Goal: Task Accomplishment & Management: Manage account settings

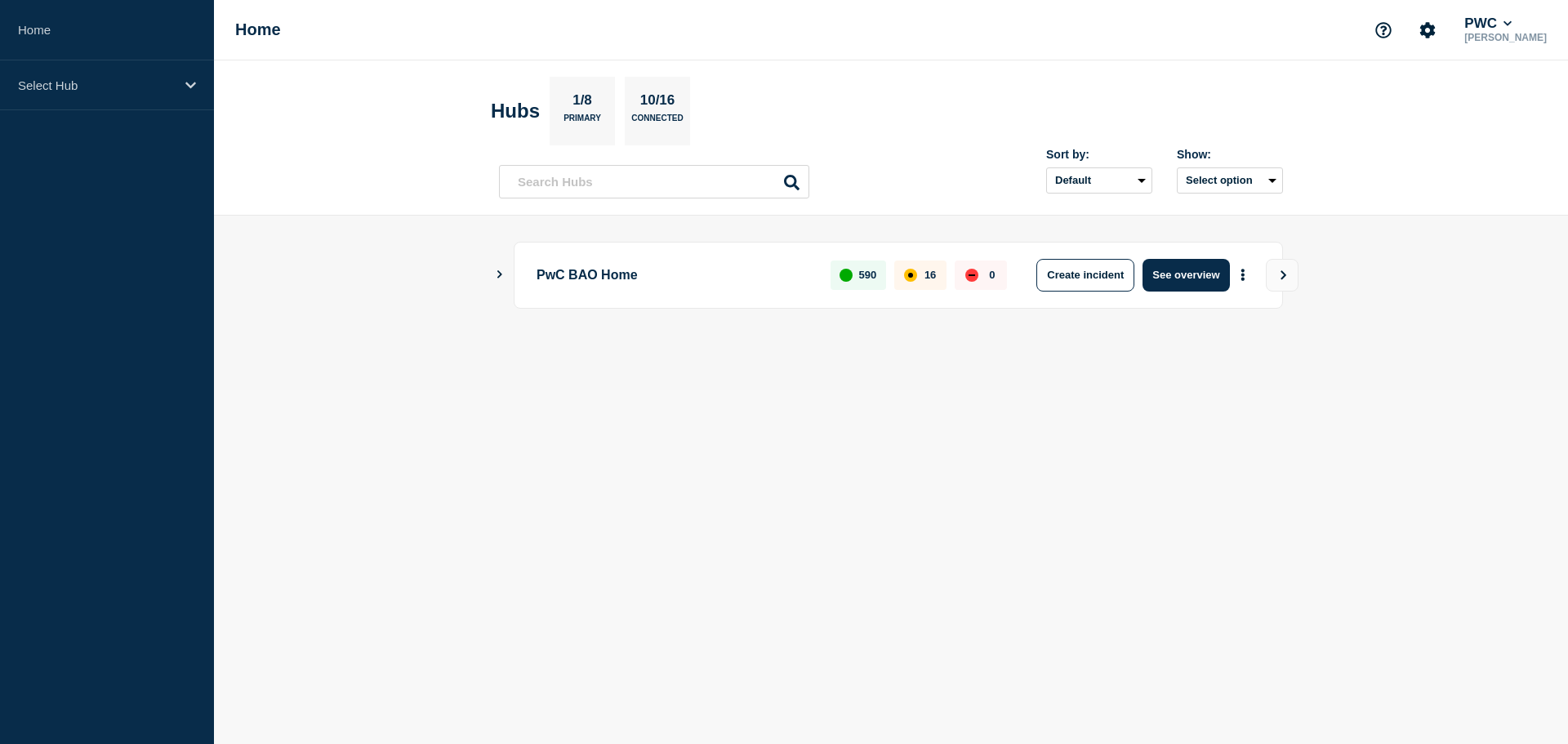
click at [432, 368] on main "PwC BAO Home 590 16 0 Create incident See overview" at bounding box center [891, 302] width 1354 height 174
click at [80, 74] on div "Select Hub" at bounding box center [107, 85] width 214 height 49
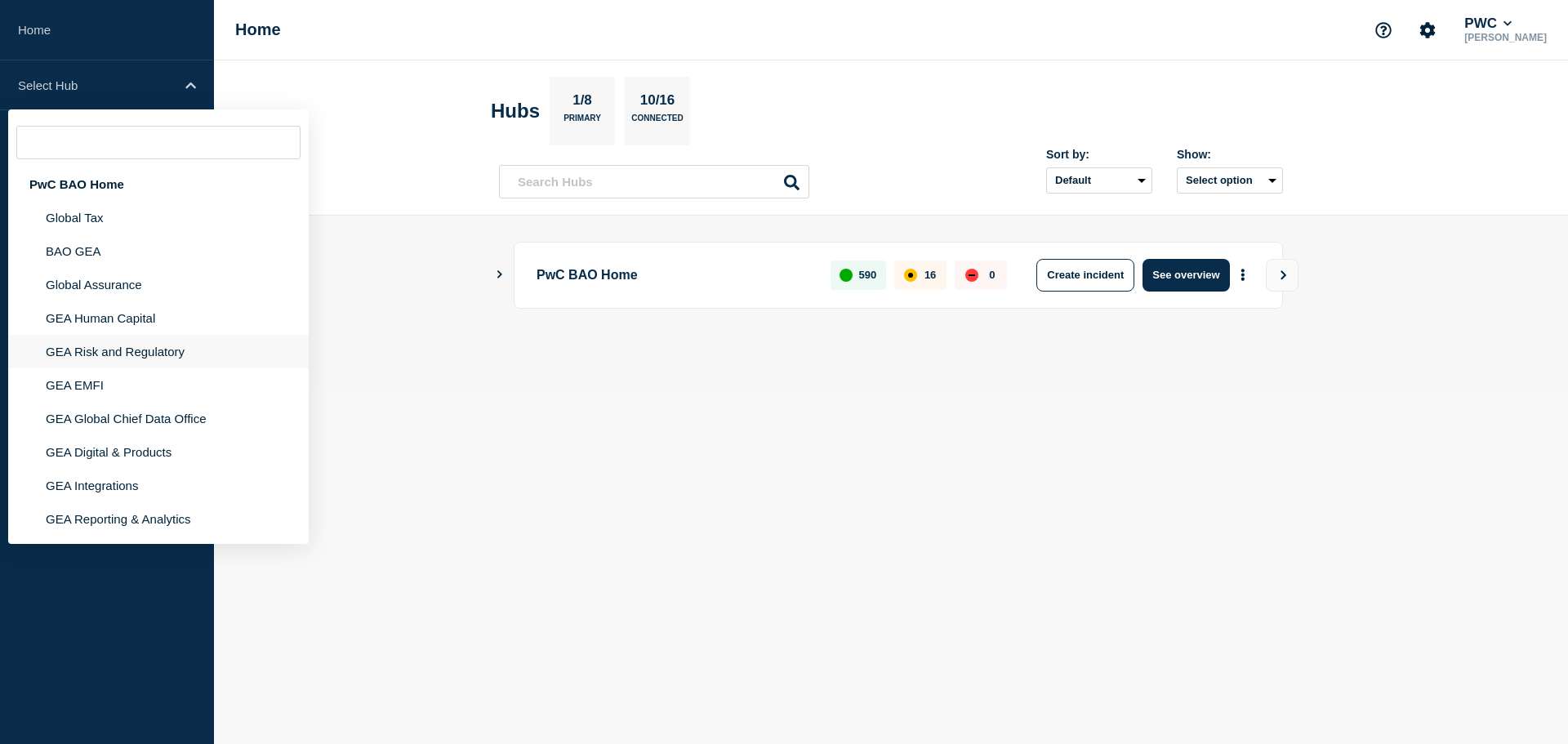
click at [126, 357] on li "GEA Risk and Regulatory" at bounding box center [158, 352] width 301 height 34
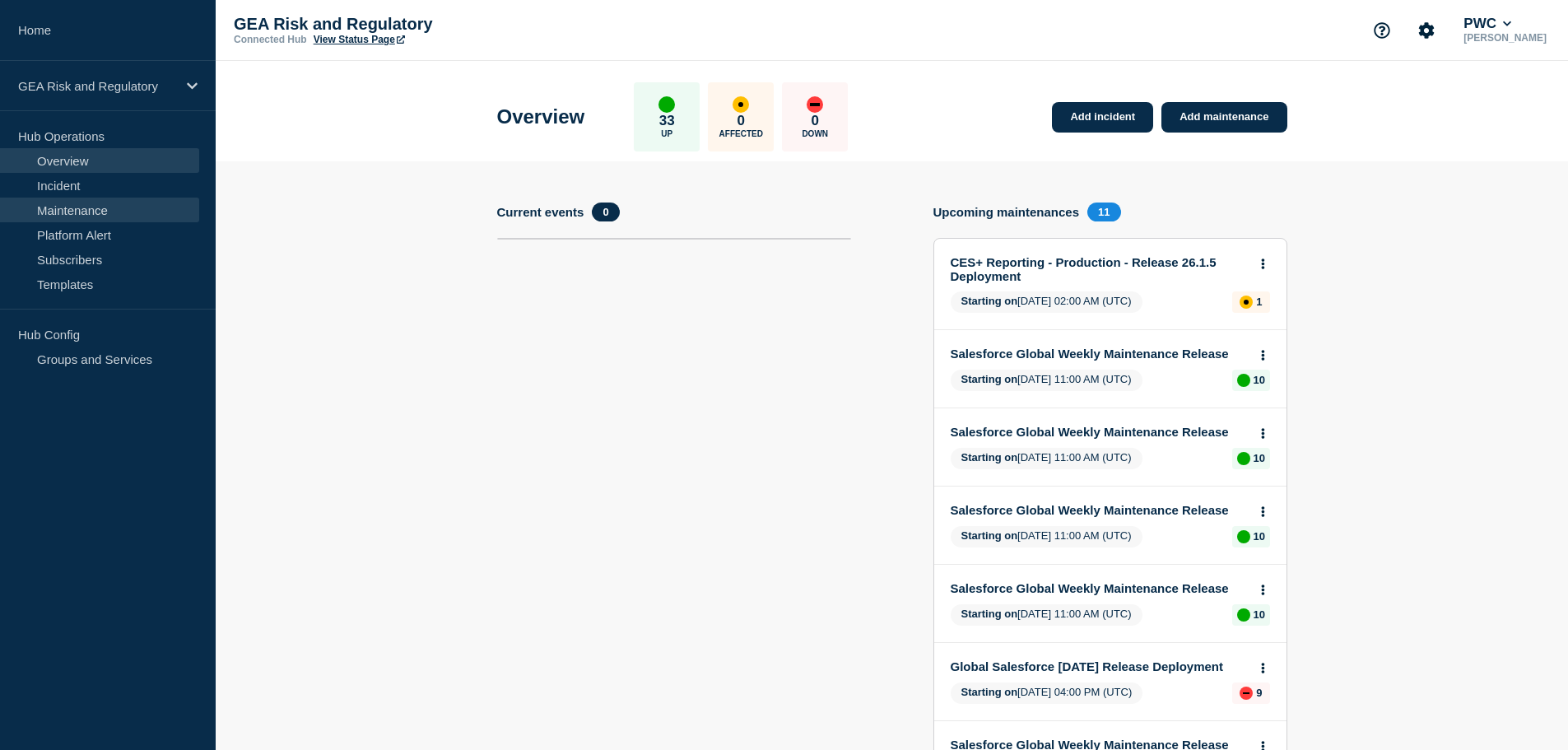
click at [98, 218] on link "Maintenance" at bounding box center [100, 210] width 200 height 25
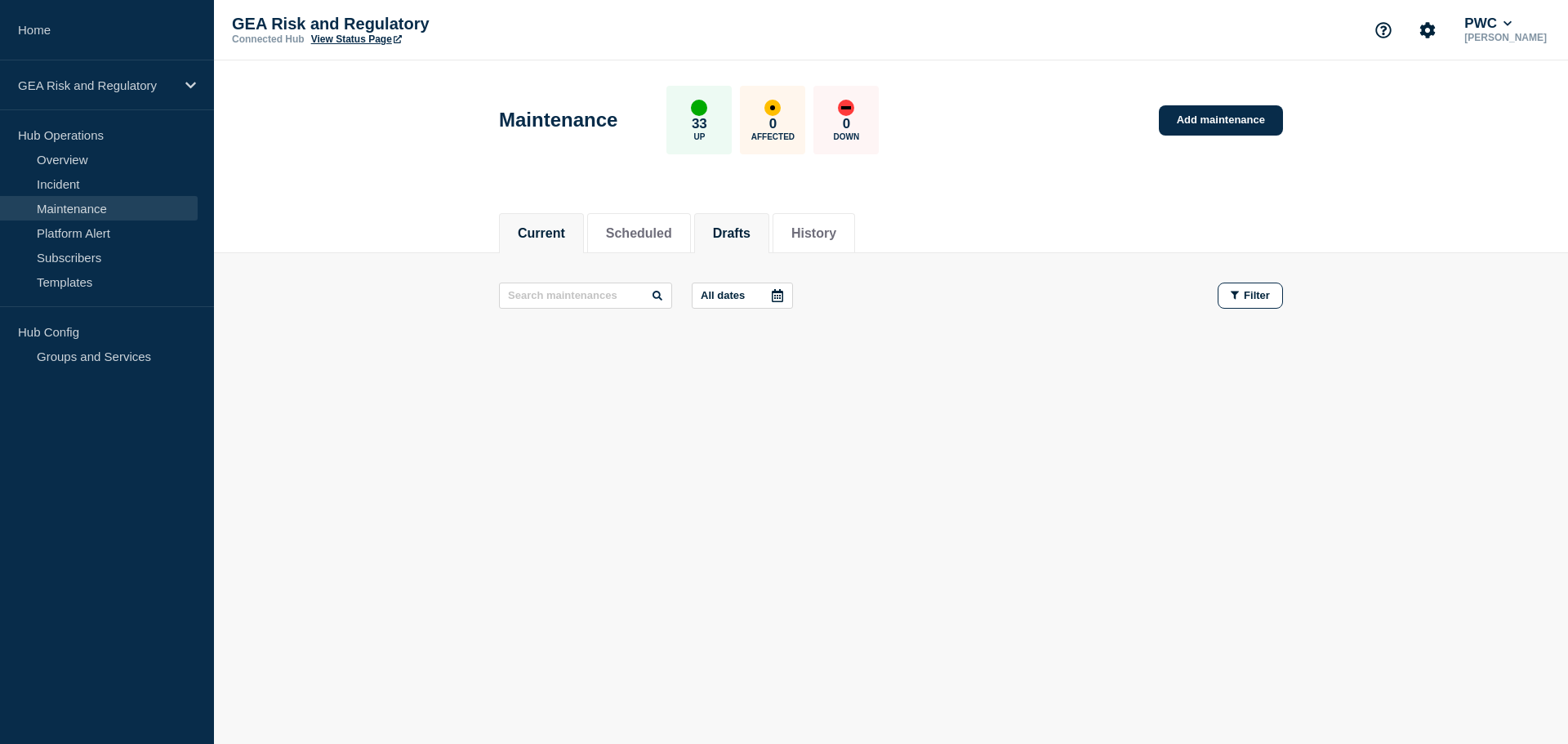
click at [746, 239] on button "Drafts" at bounding box center [732, 233] width 37 height 15
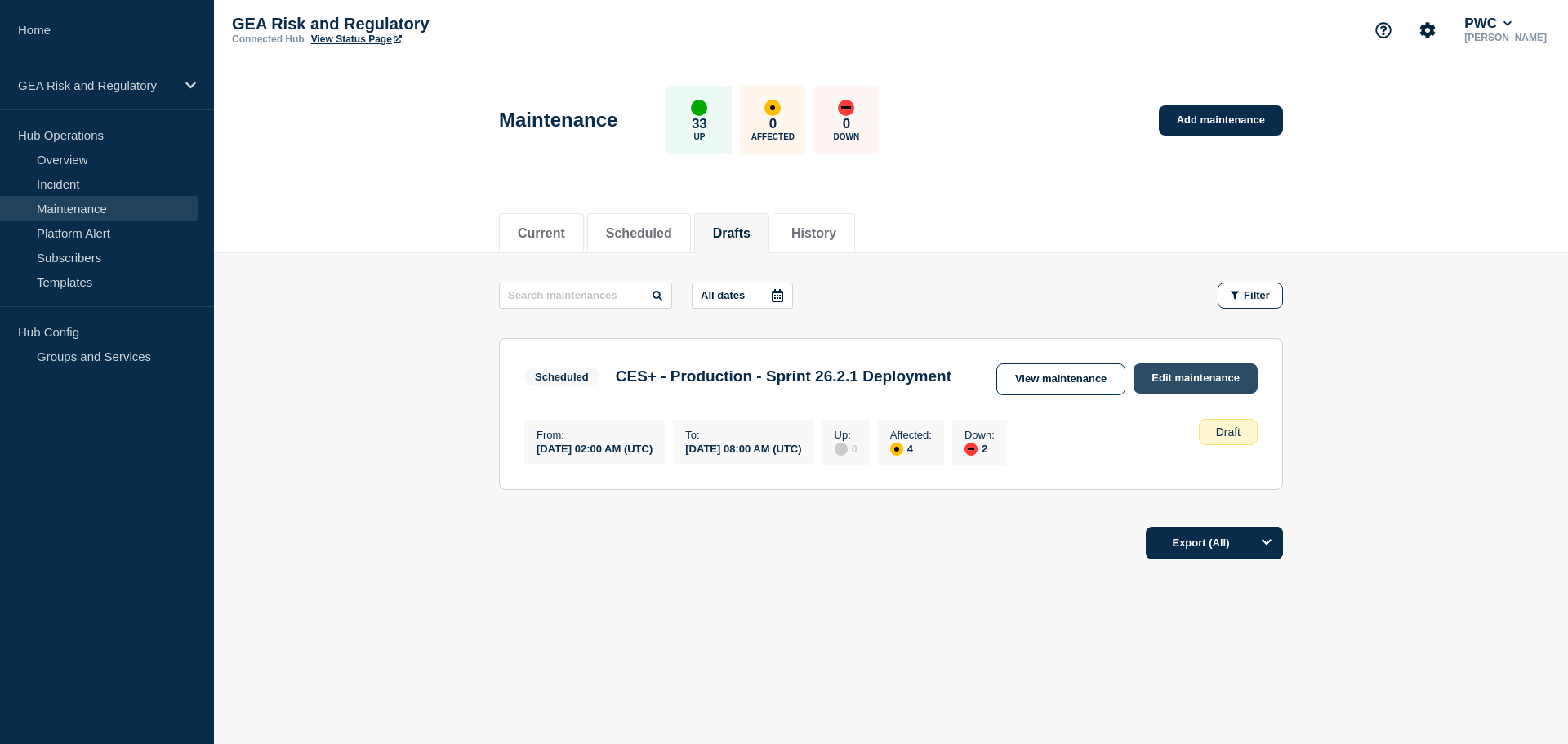
click at [1210, 381] on link "Edit maintenance" at bounding box center [1195, 378] width 124 height 30
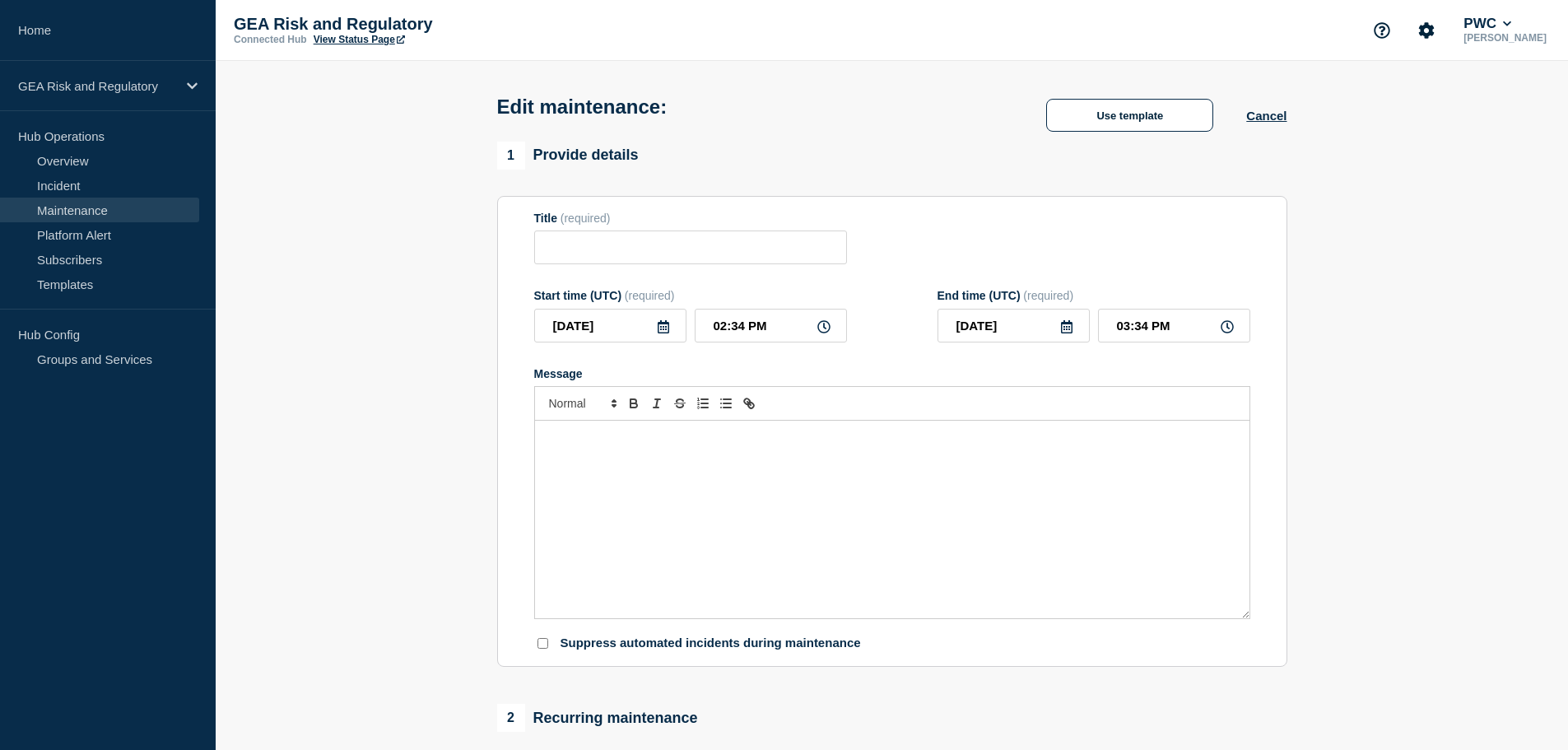
type input "CES+ - Production - Sprint 26.2.1 Deployment"
type input "2025-10-03"
type input "02:00 AM"
type input "2025-10-04"
type input "08:00 AM"
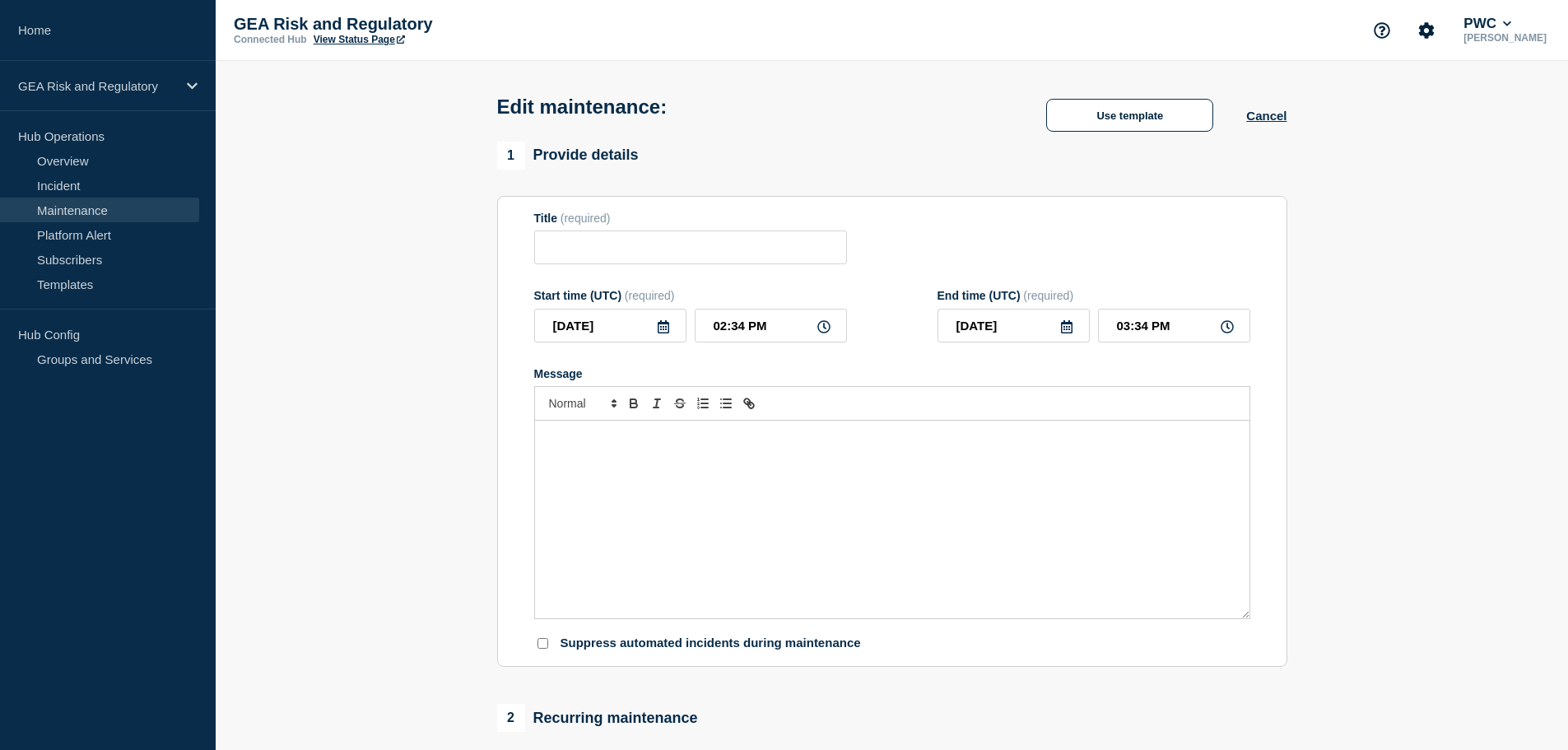
checkbox input "false"
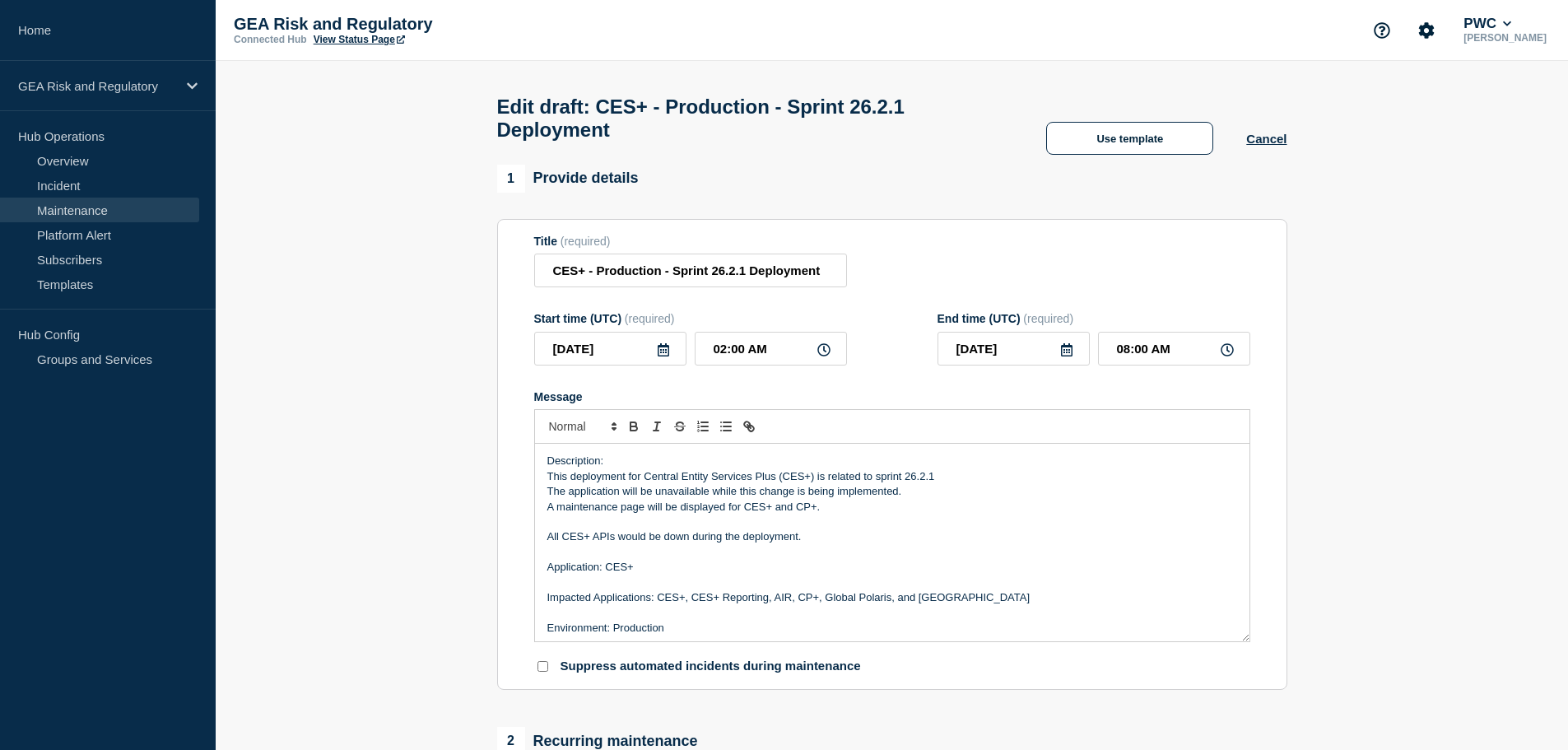
click at [783, 513] on p "A maintenance page will be displayed for CES+ and CP+." at bounding box center [892, 507] width 690 height 15
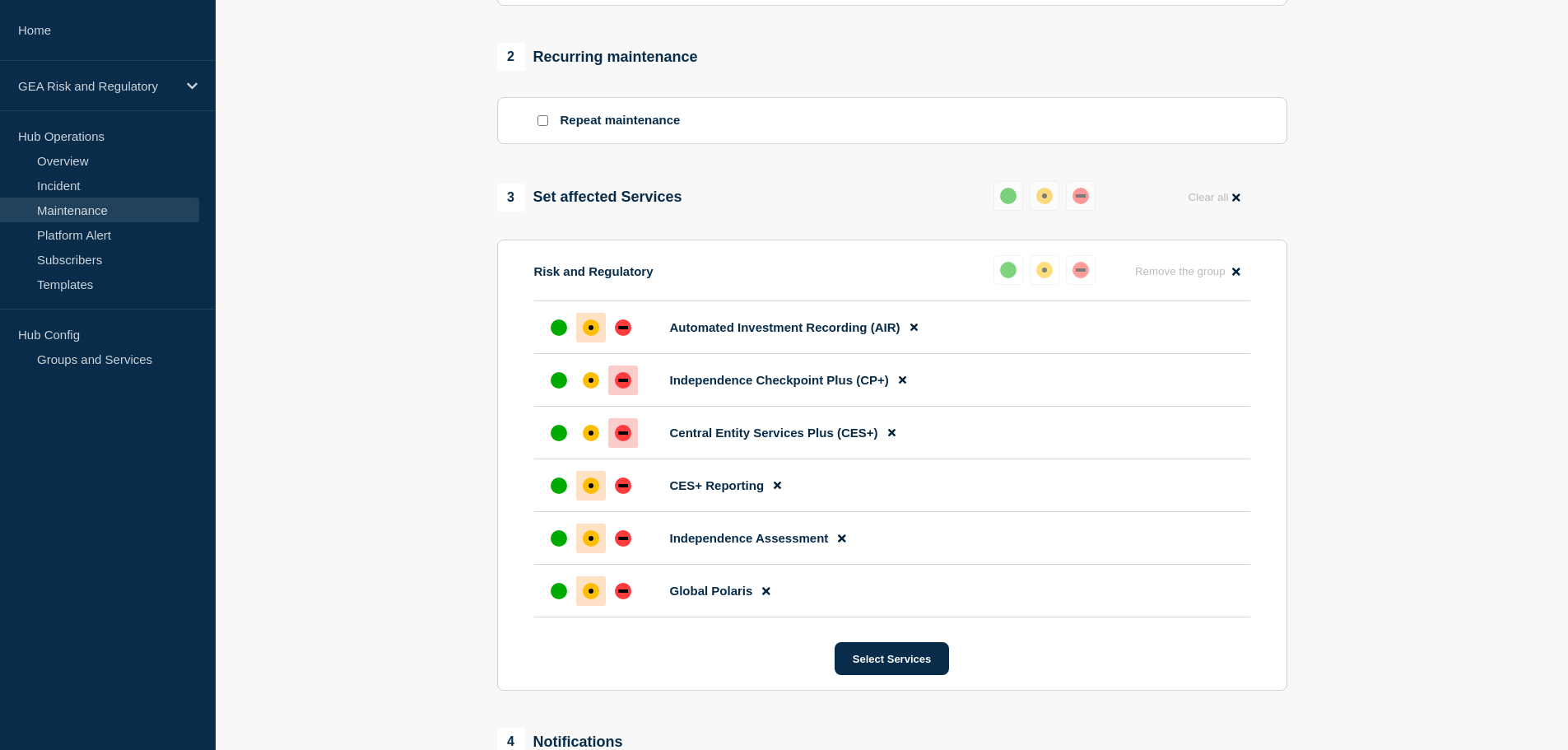
scroll to position [686, 0]
click at [625, 598] on div "down" at bounding box center [623, 589] width 16 height 16
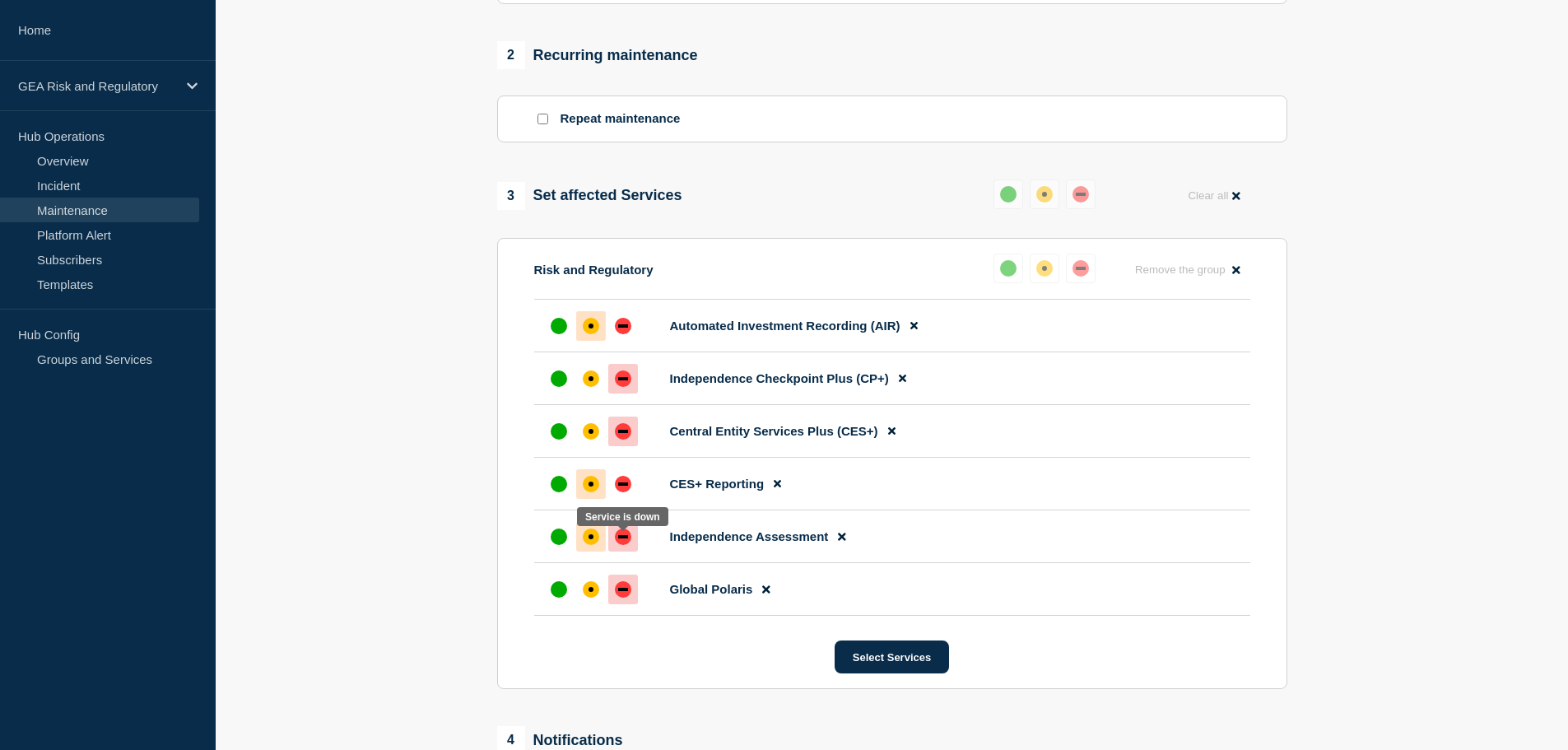
click at [624, 541] on div "down" at bounding box center [623, 536] width 16 height 16
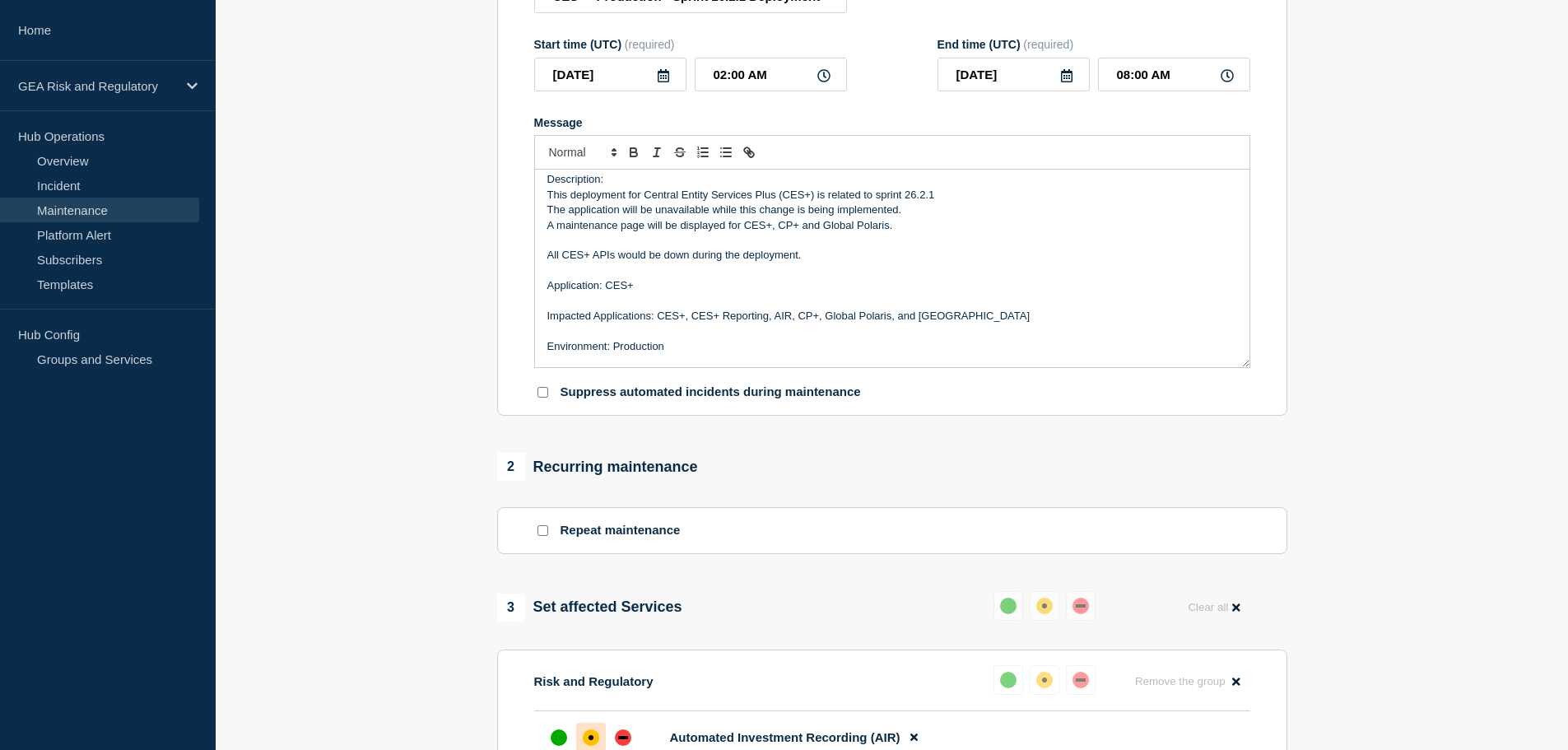
scroll to position [0, 0]
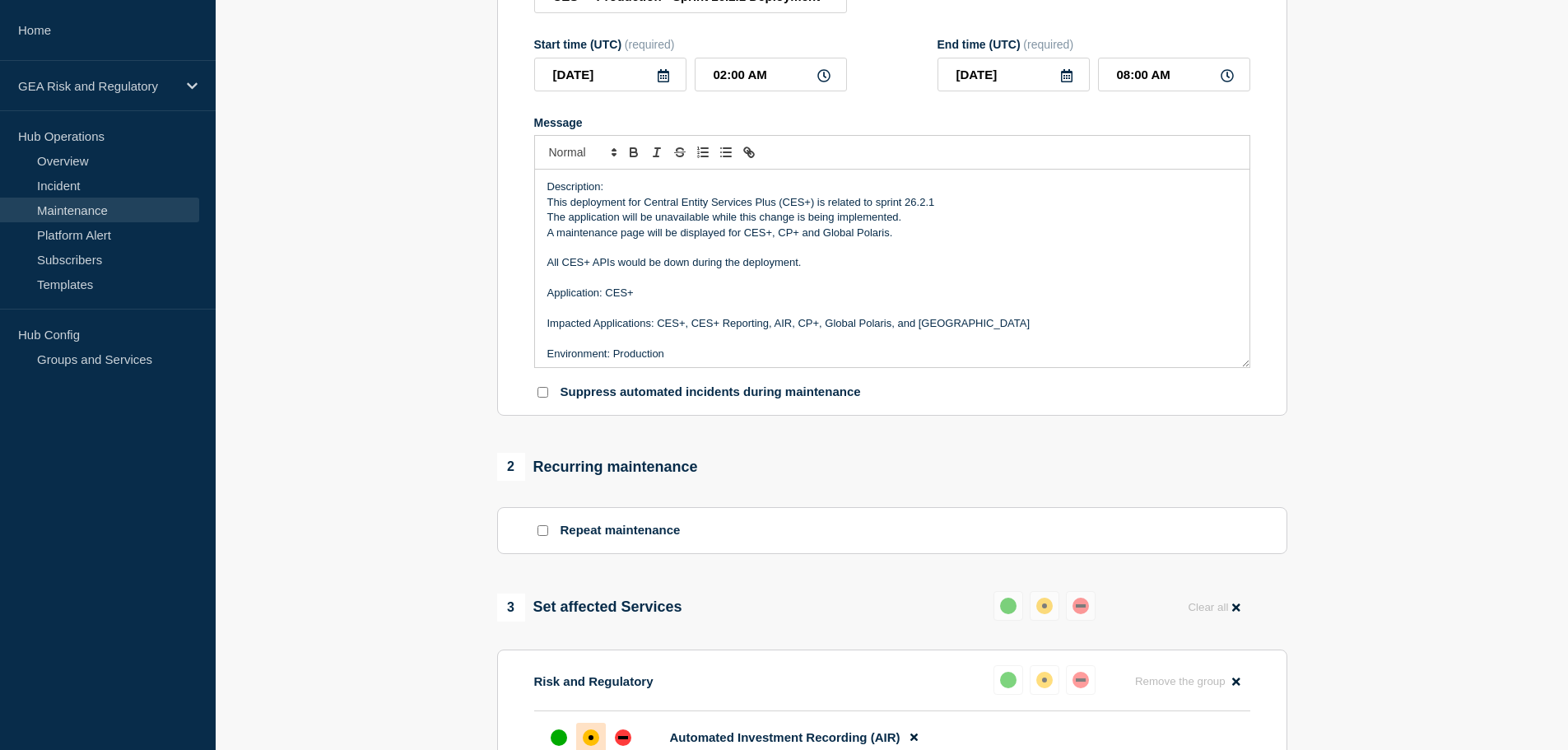
click at [831, 265] on p "All CES+ APIs would be down during the deployment." at bounding box center [892, 262] width 690 height 15
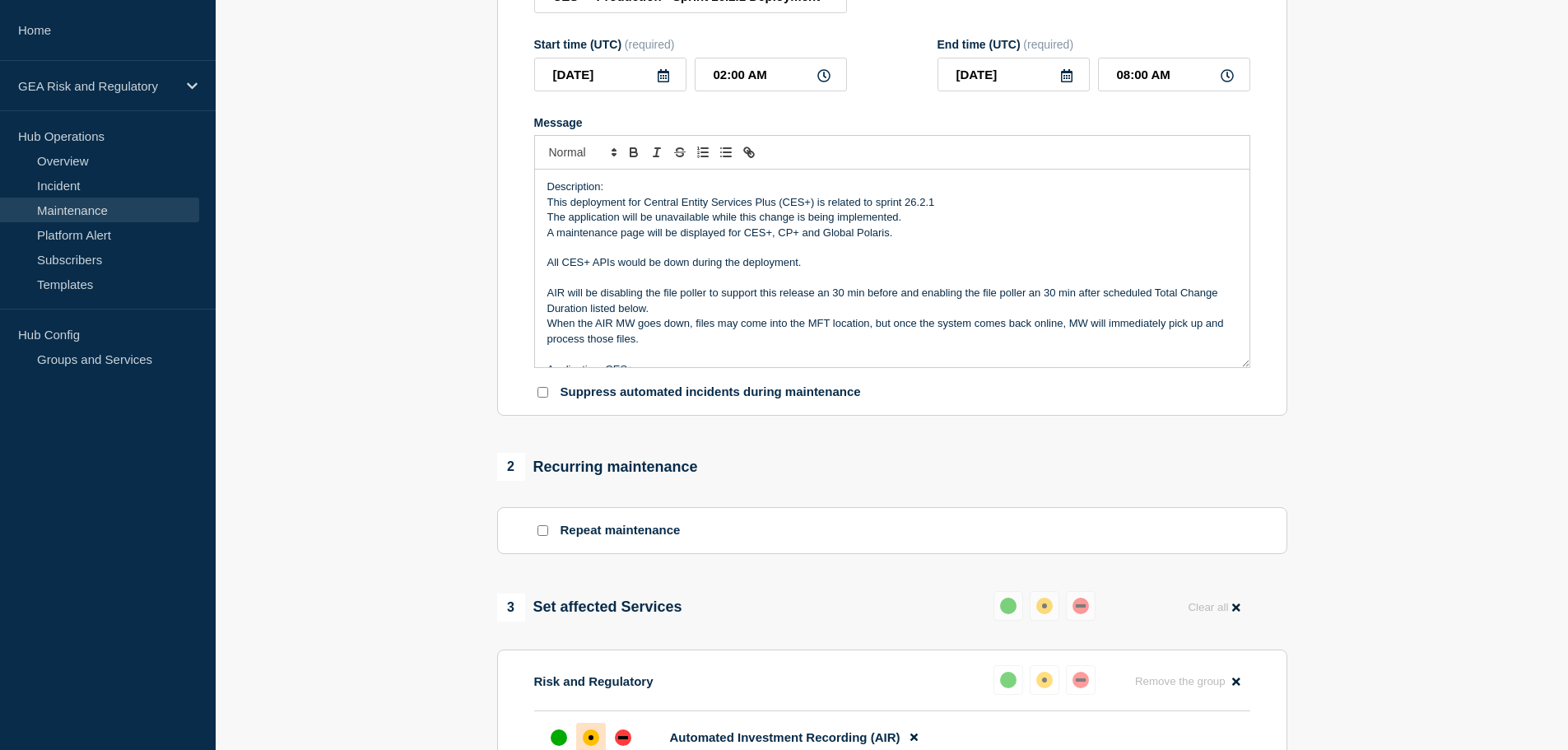
click at [797, 235] on p "A maintenance page will be displayed for CES+, CP+ and Global Polaris." at bounding box center [892, 232] width 690 height 15
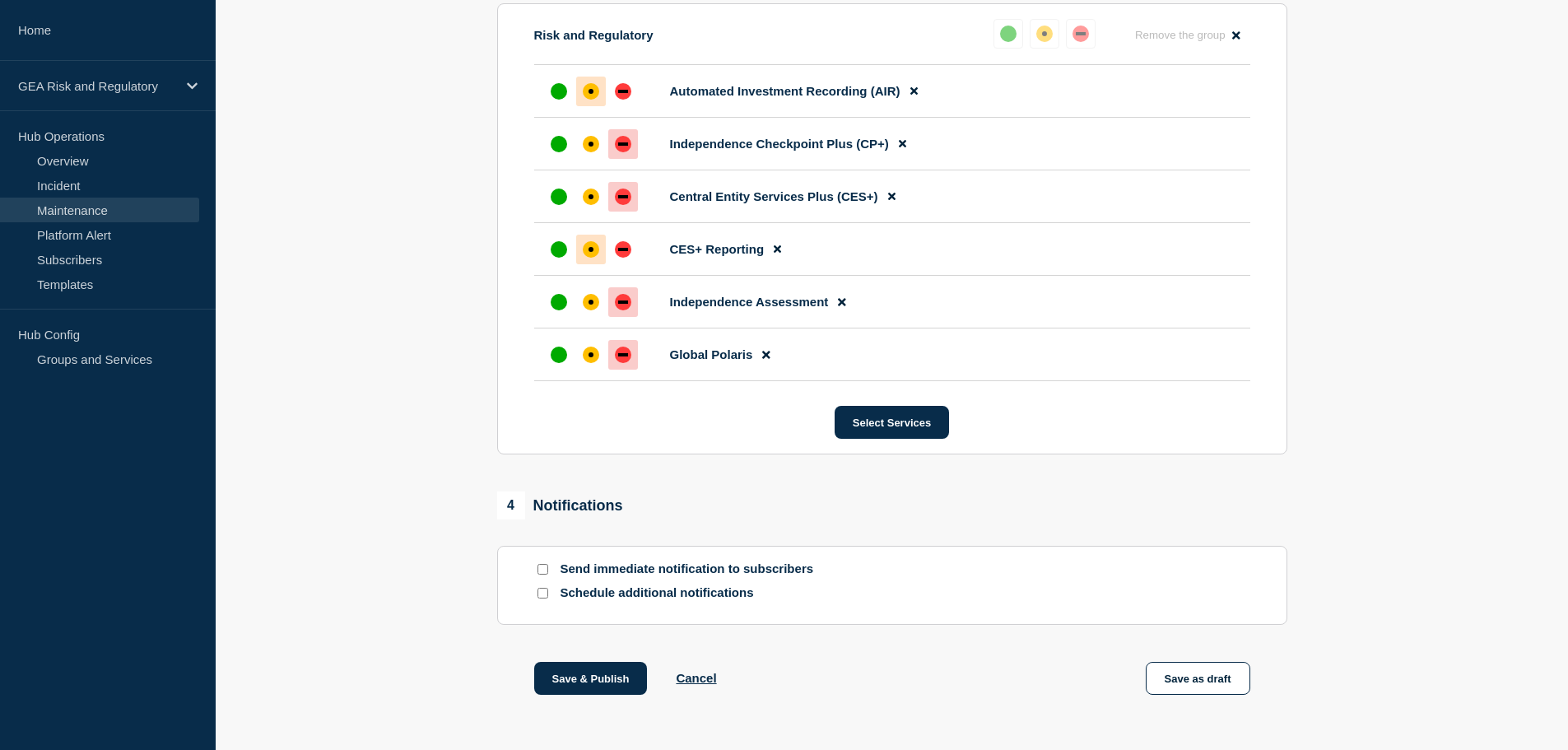
scroll to position [960, 0]
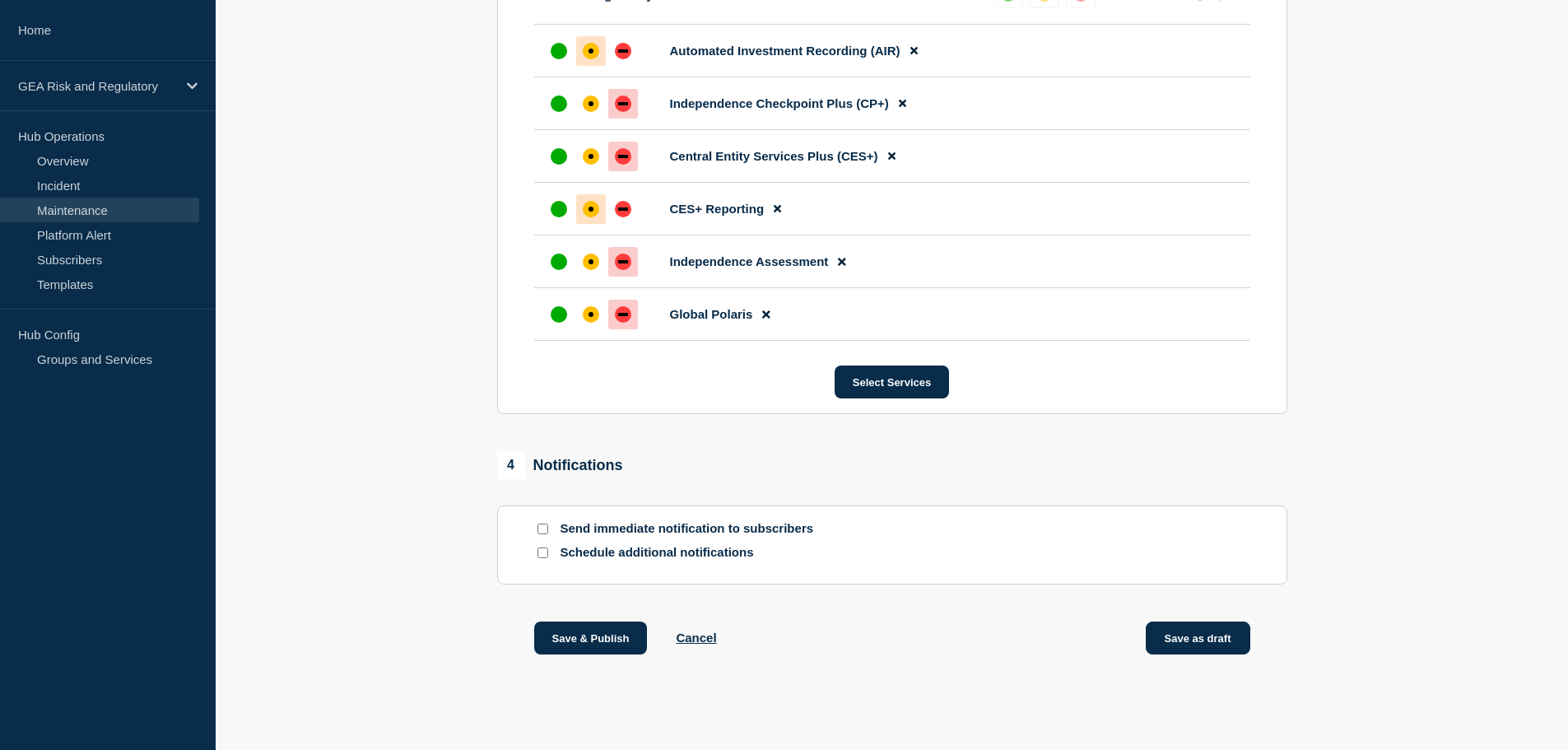
click at [1216, 646] on button "Save as draft" at bounding box center [1197, 637] width 104 height 33
